Goal: Task Accomplishment & Management: Manage account settings

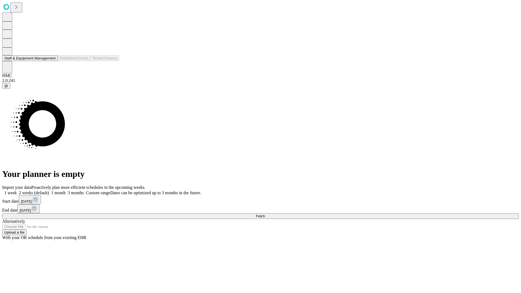
click at [51, 61] on button "Staff & Equipment Management" at bounding box center [30, 58] width 56 height 6
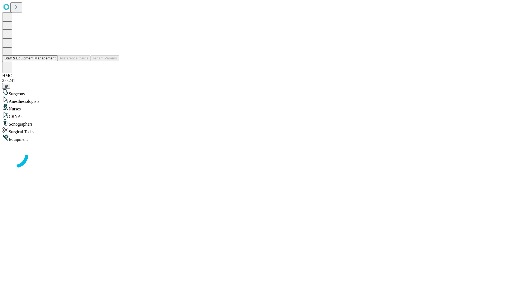
click at [51, 61] on button "Staff & Equipment Management" at bounding box center [30, 58] width 56 height 6
